Goal: Check status: Check status

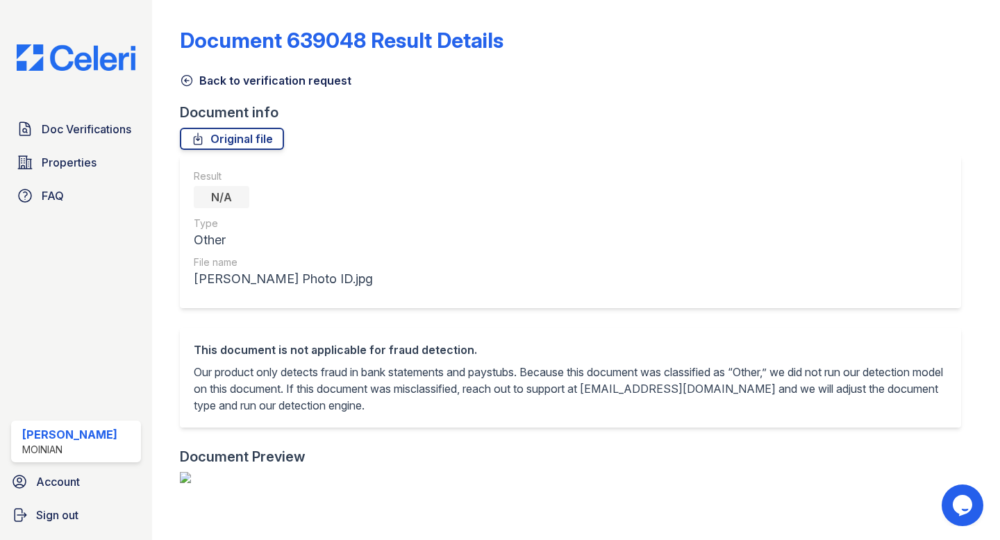
click at [183, 72] on link "Back to verification request" at bounding box center [265, 80] width 171 height 17
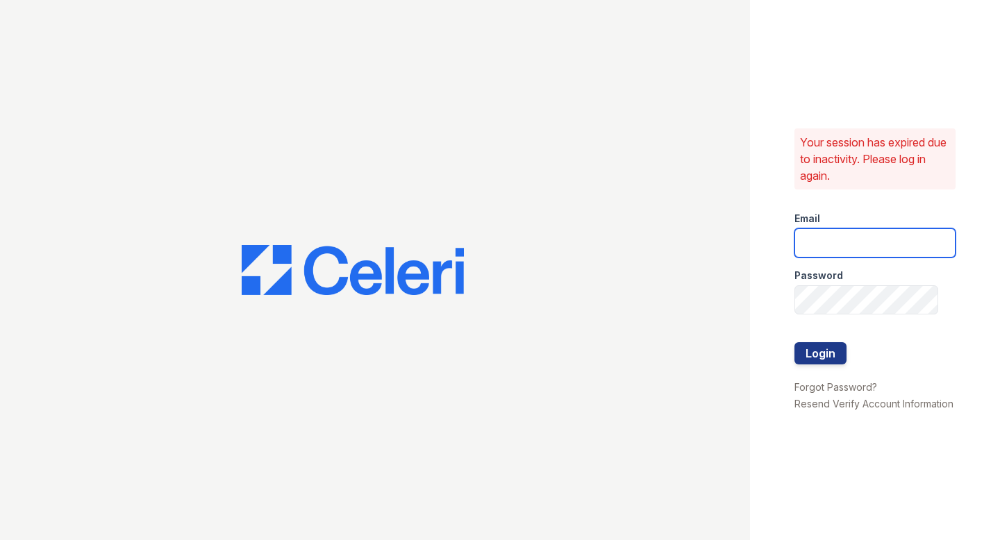
click at [849, 246] on input "email" at bounding box center [874, 242] width 161 height 29
type input "shiv@auranewyork.com"
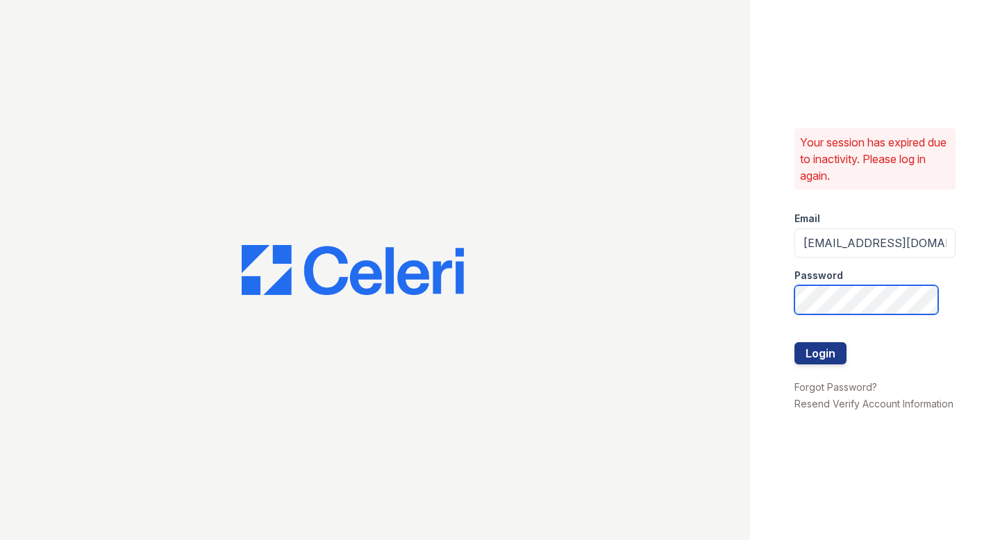
click at [794, 342] on button "Login" at bounding box center [820, 353] width 52 height 22
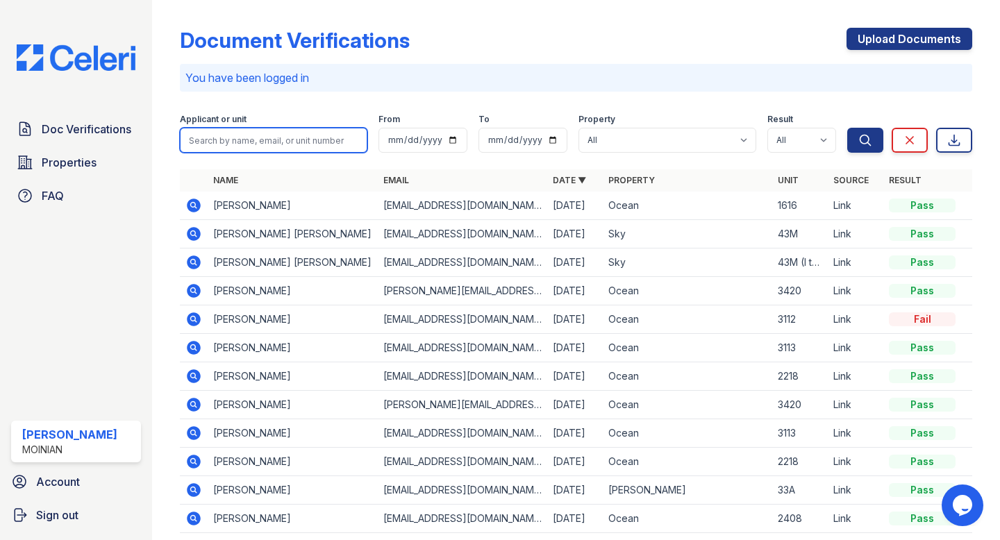
click at [234, 135] on input "search" at bounding box center [273, 140] width 187 height 25
paste input "Yutong Piao"
type input "Yutong Piao"
click at [847, 128] on button "Search" at bounding box center [865, 140] width 36 height 25
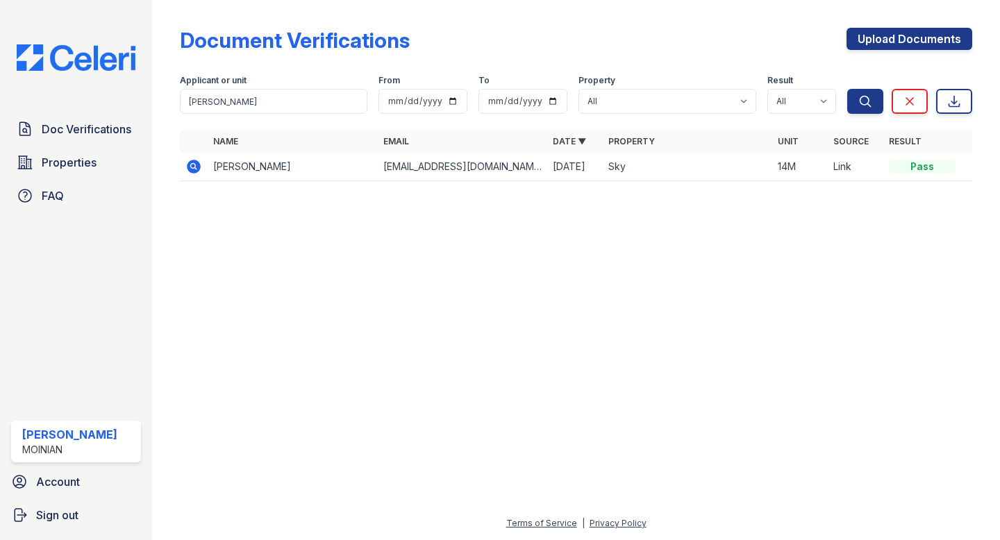
click at [193, 166] on icon at bounding box center [193, 165] width 3 height 3
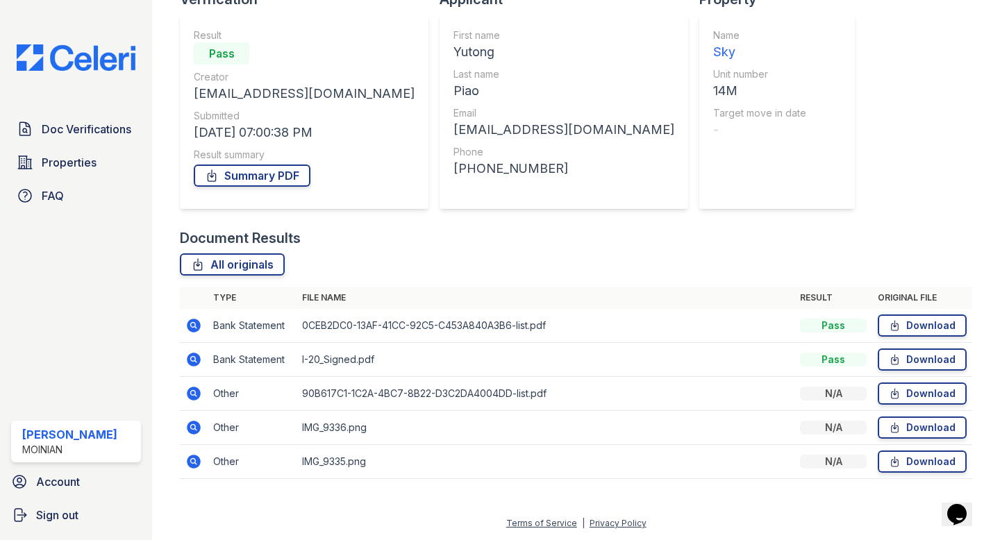
scroll to position [112, 0]
click at [194, 326] on icon at bounding box center [193, 325] width 3 height 3
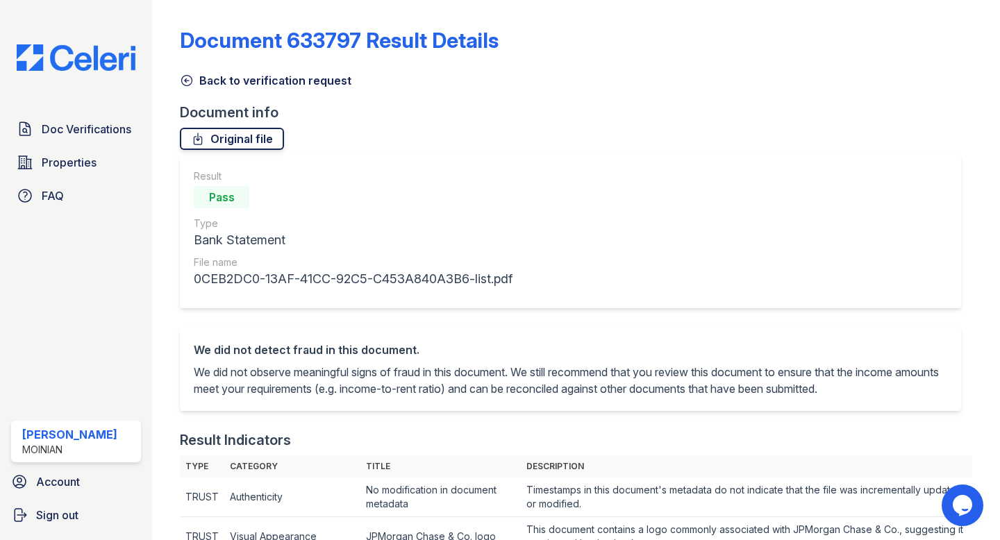
click at [233, 140] on link "Original file" at bounding box center [232, 139] width 104 height 22
click at [190, 85] on icon at bounding box center [187, 81] width 14 height 14
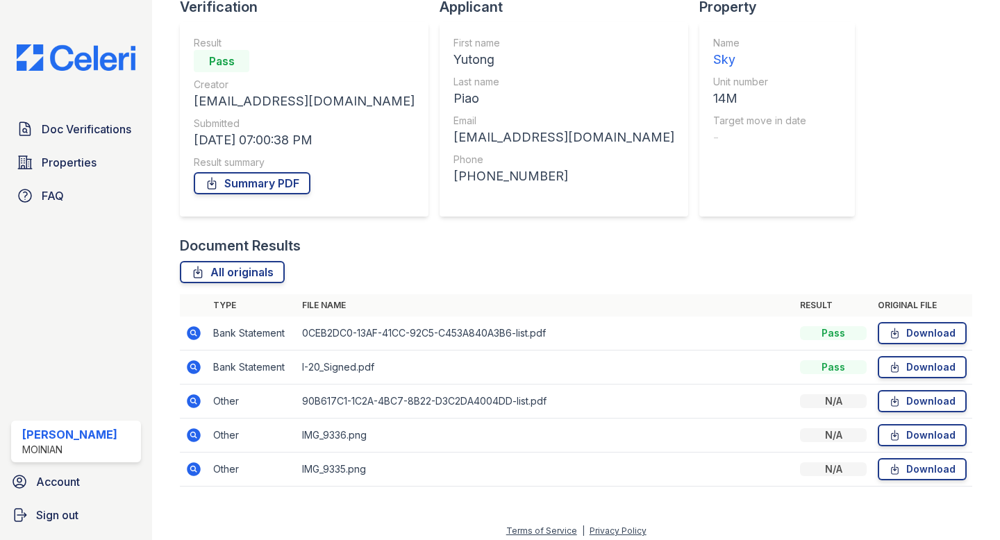
scroll to position [113, 0]
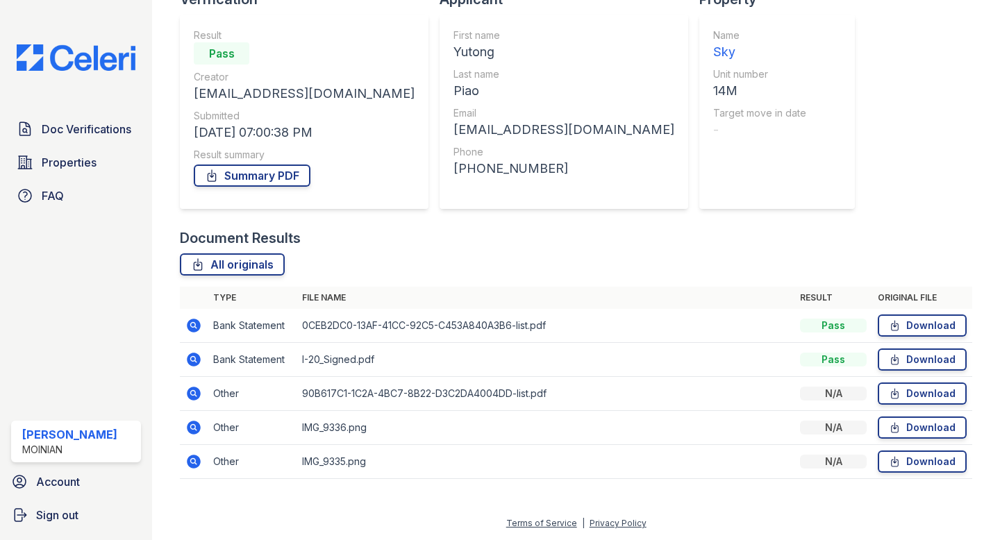
click at [192, 392] on icon at bounding box center [193, 392] width 3 height 3
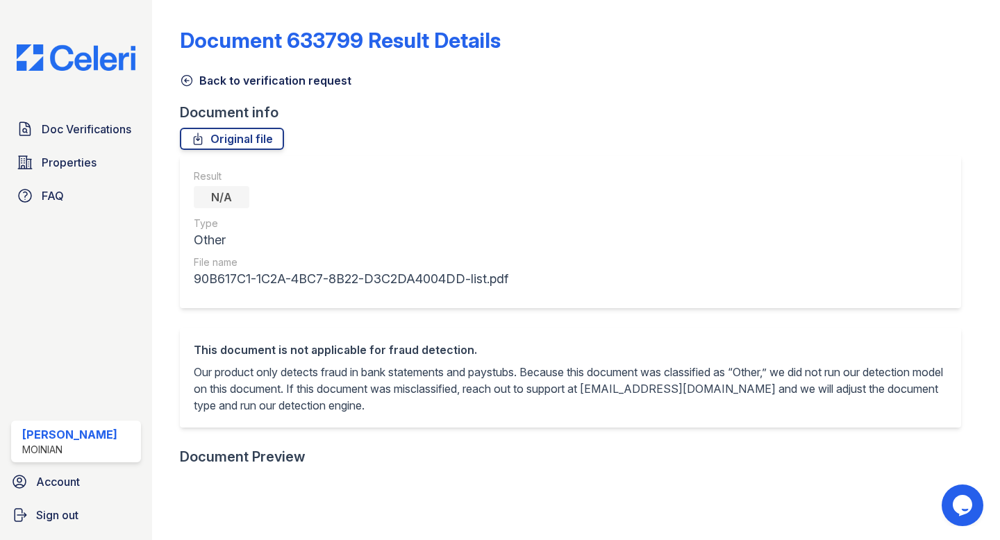
click at [188, 76] on icon at bounding box center [187, 81] width 14 height 14
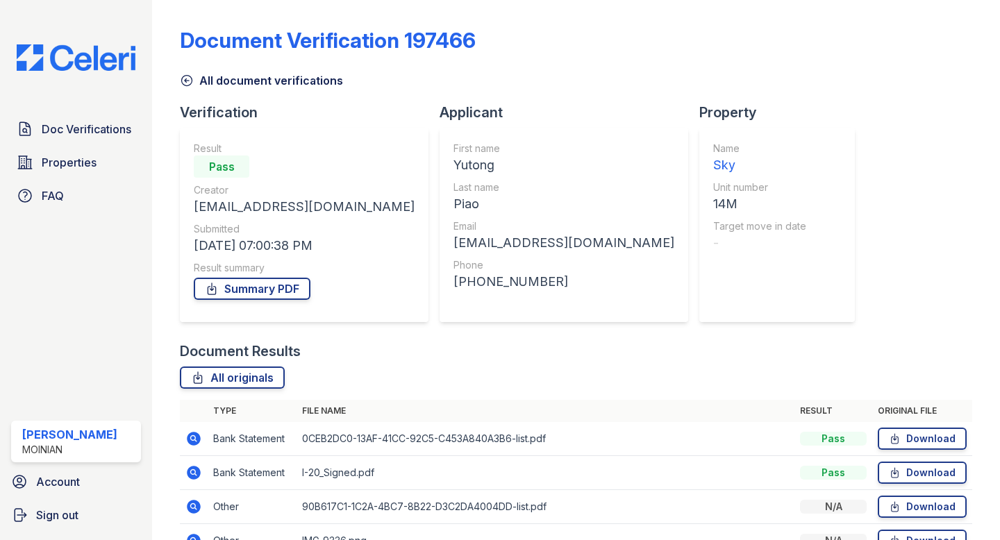
scroll to position [113, 0]
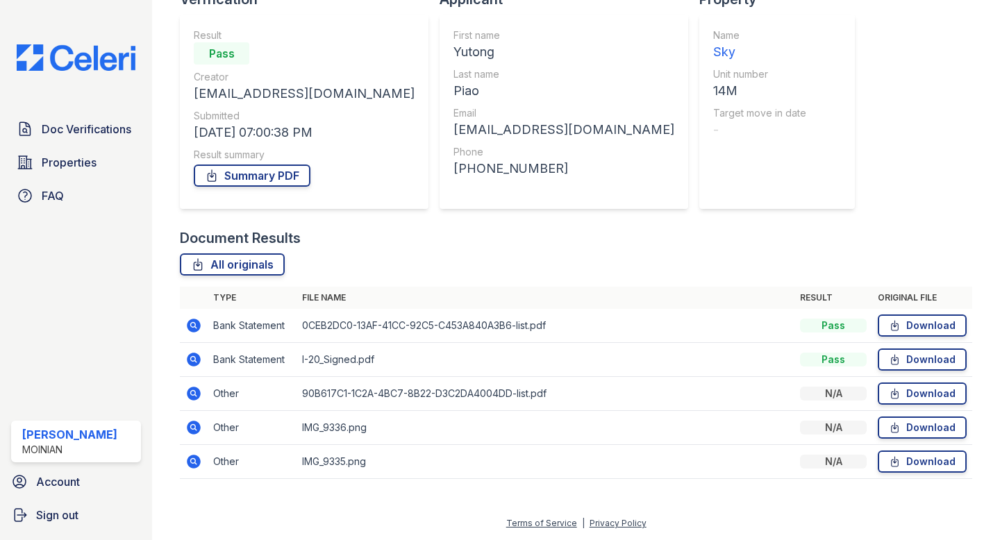
click at [195, 357] on icon at bounding box center [193, 359] width 17 height 17
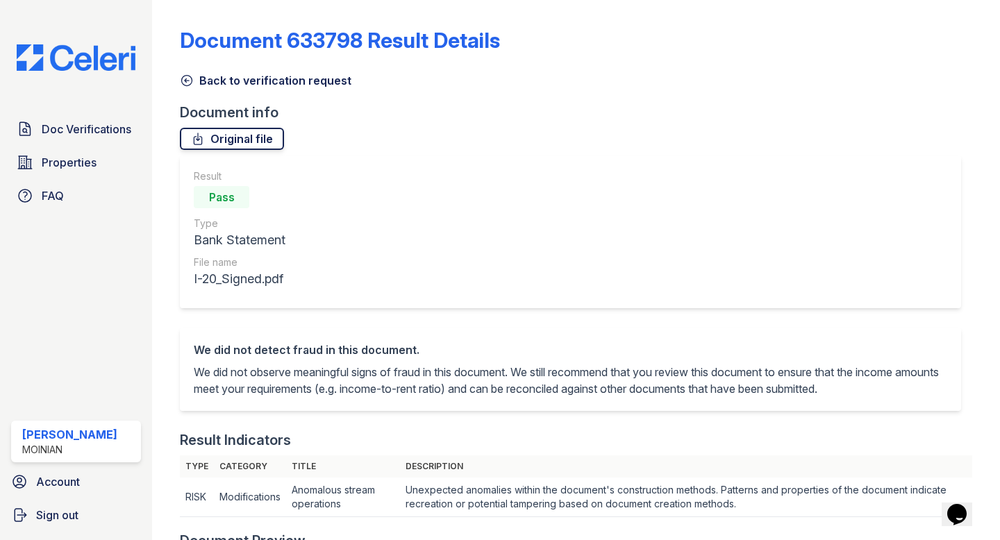
click at [232, 137] on link "Original file" at bounding box center [232, 139] width 104 height 22
click at [190, 83] on icon at bounding box center [187, 81] width 14 height 14
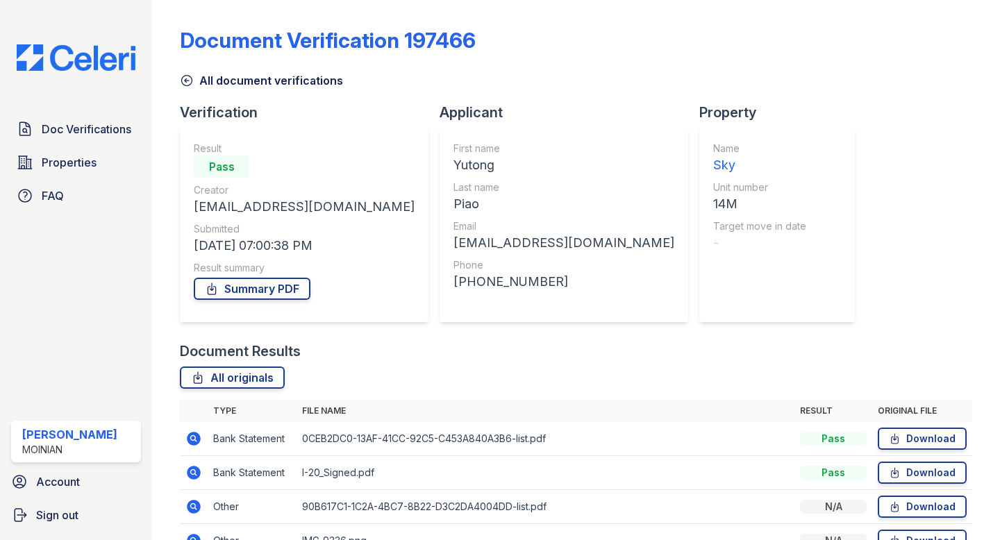
scroll to position [113, 0]
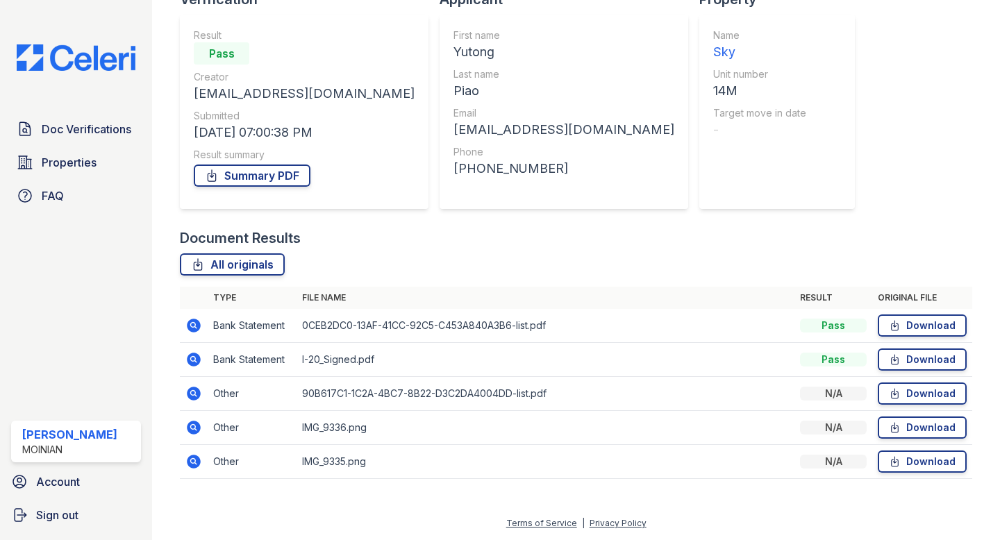
click at [193, 430] on icon at bounding box center [194, 428] width 14 height 14
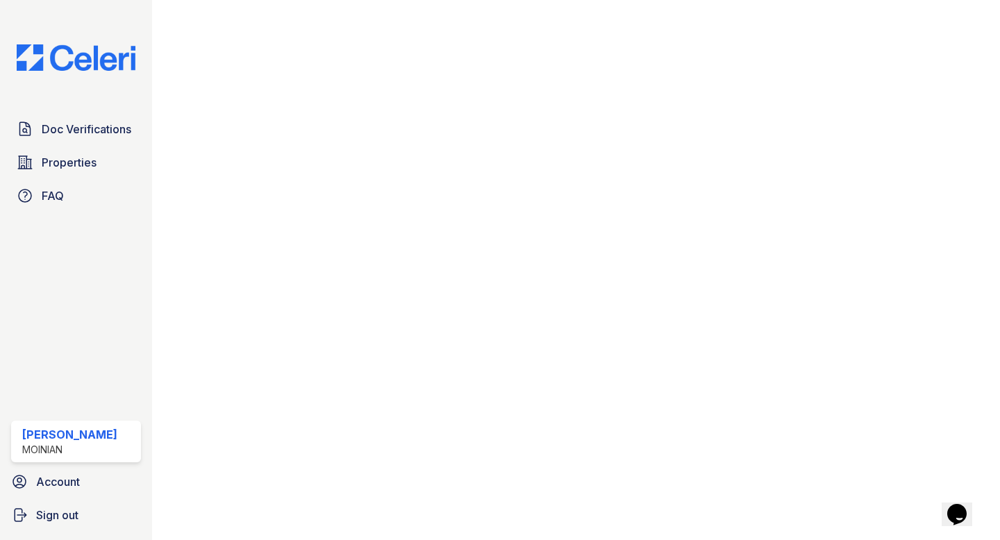
scroll to position [24, 0]
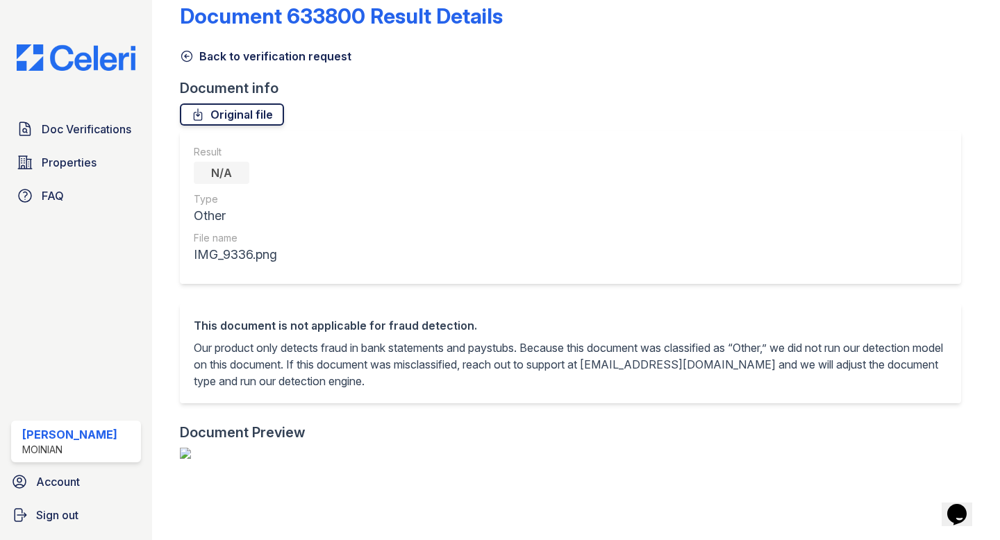
click at [220, 107] on link "Original file" at bounding box center [232, 114] width 104 height 22
click at [800, 5] on div "Document 633800 Result Details" at bounding box center [576, 21] width 792 height 36
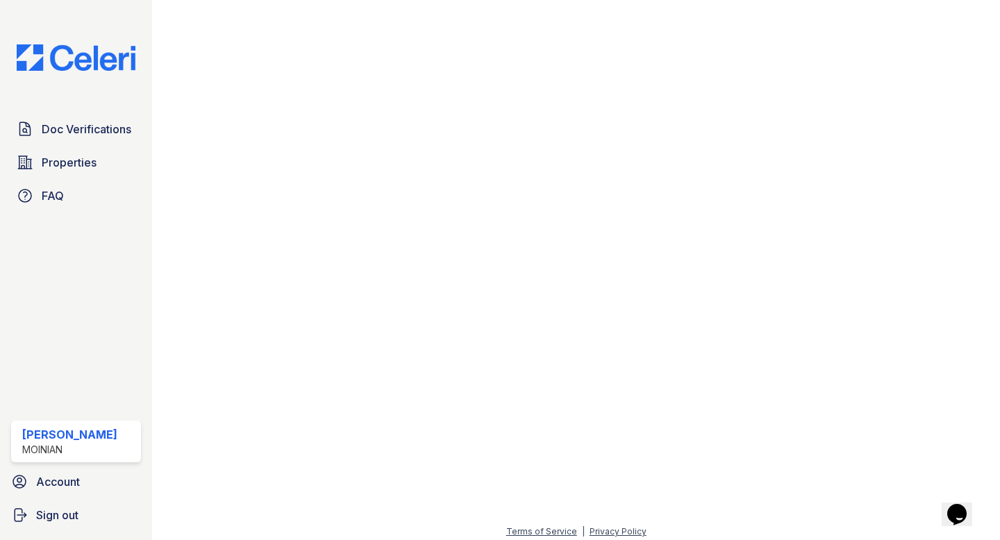
scroll to position [0, 0]
